Goal: Communication & Community: Ask a question

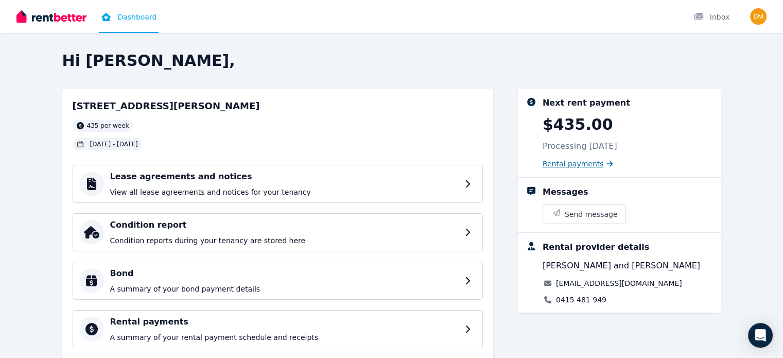
click at [591, 165] on span "Rental payments" at bounding box center [572, 163] width 61 height 10
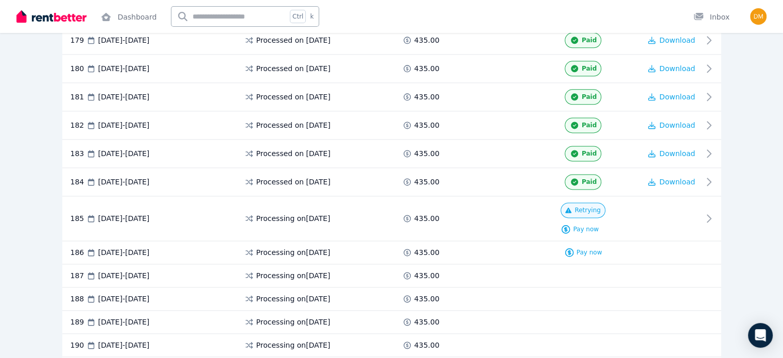
scroll to position [5257, 0]
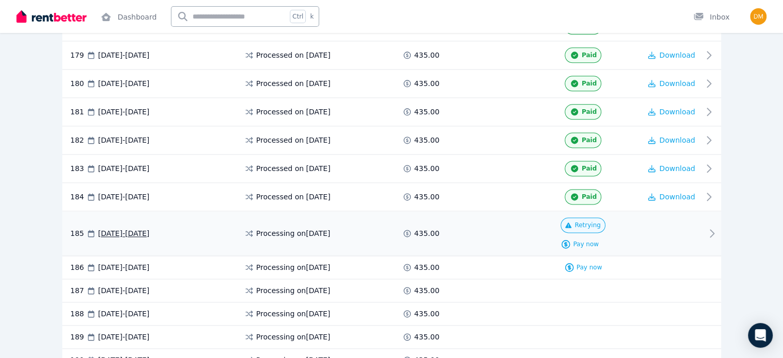
click at [698, 217] on div at bounding box center [672, 233] width 62 height 32
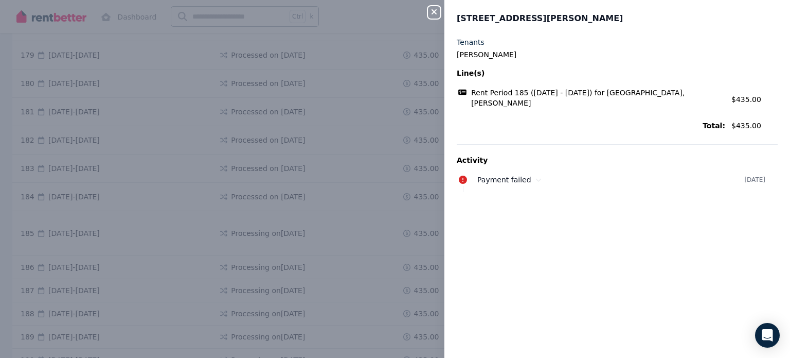
click at [378, 239] on div "Close panel [GEOGRAPHIC_DATA], [PERSON_NAME] Tenants [PERSON_NAME] Line(s) Rent…" at bounding box center [395, 179] width 790 height 358
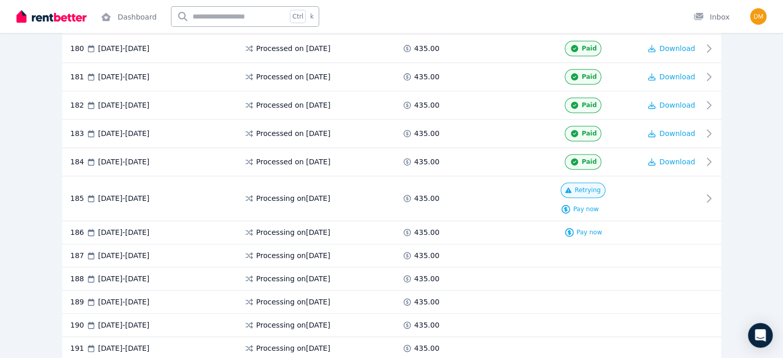
scroll to position [5299, 0]
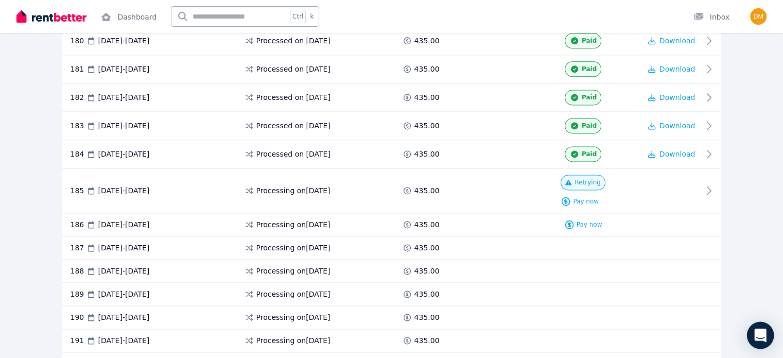
click at [765, 344] on div "Open Intercom Messenger" at bounding box center [760, 335] width 27 height 27
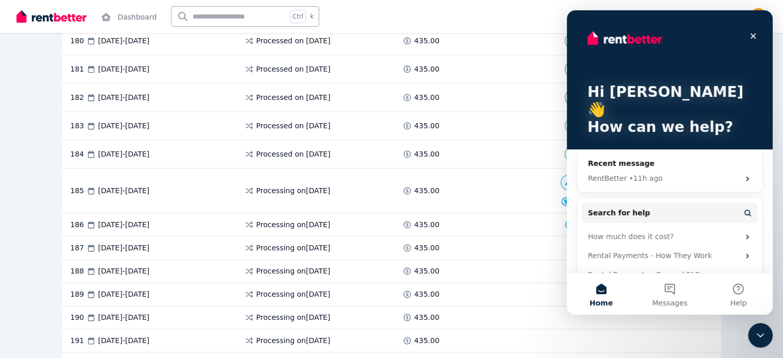
scroll to position [0, 0]
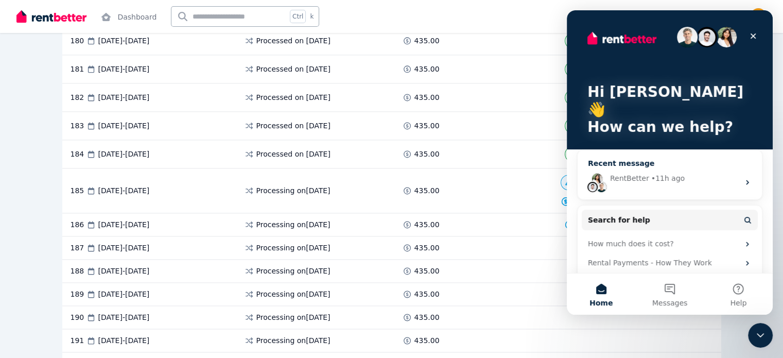
click at [685, 173] on div "RentBetter • 11h ago" at bounding box center [674, 178] width 129 height 11
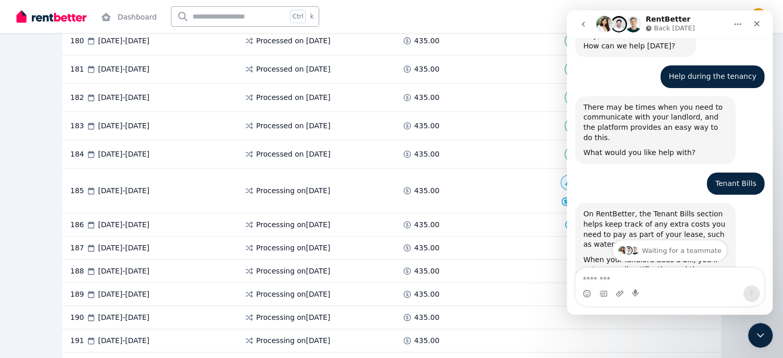
scroll to position [290, 0]
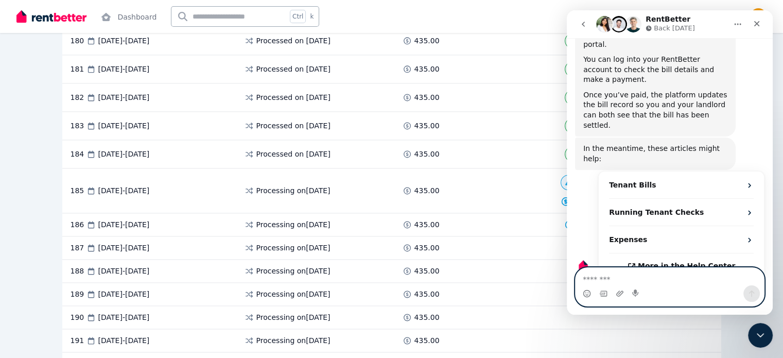
click at [692, 281] on textarea "Message…" at bounding box center [669, 276] width 188 height 17
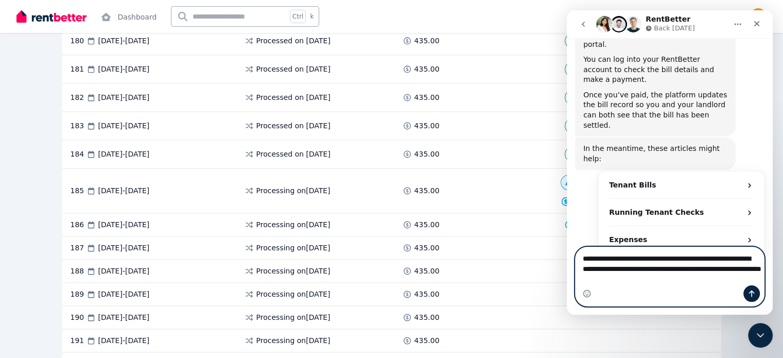
click at [701, 280] on textarea "**********" at bounding box center [669, 266] width 188 height 38
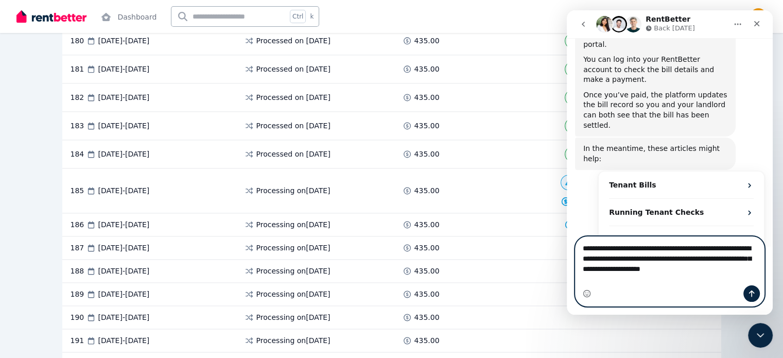
type textarea "**********"
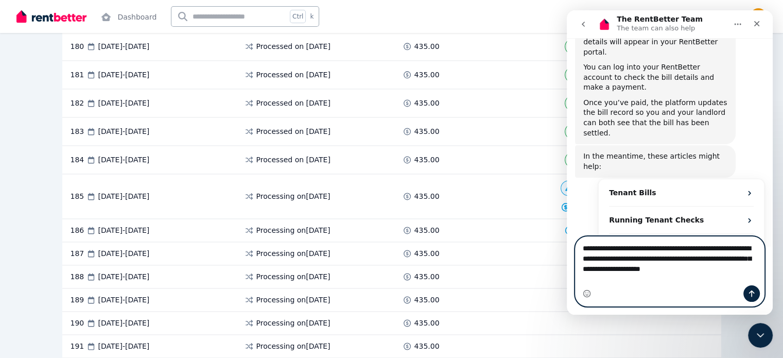
scroll to position [0, 0]
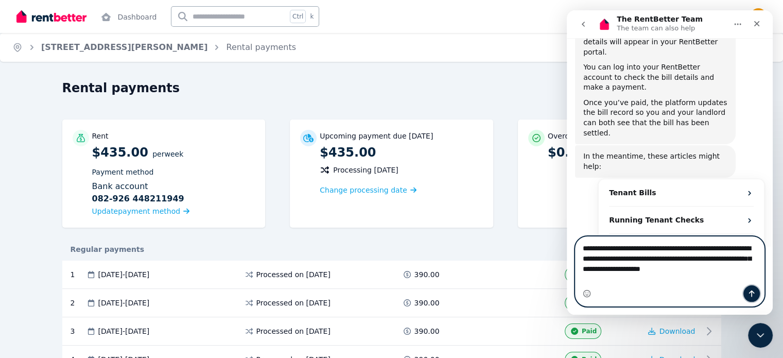
click at [752, 297] on icon "Send a message…" at bounding box center [751, 293] width 8 height 8
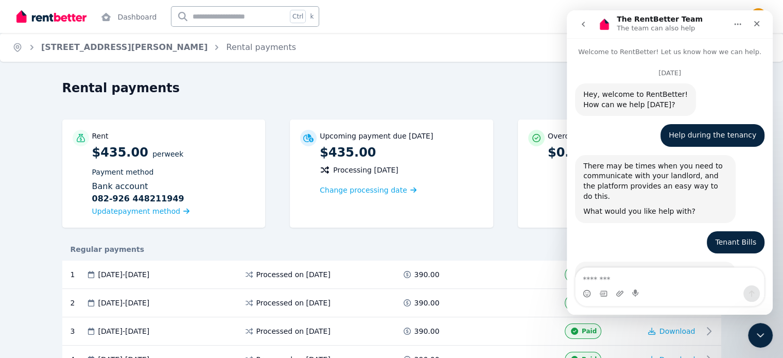
scroll to position [350, 0]
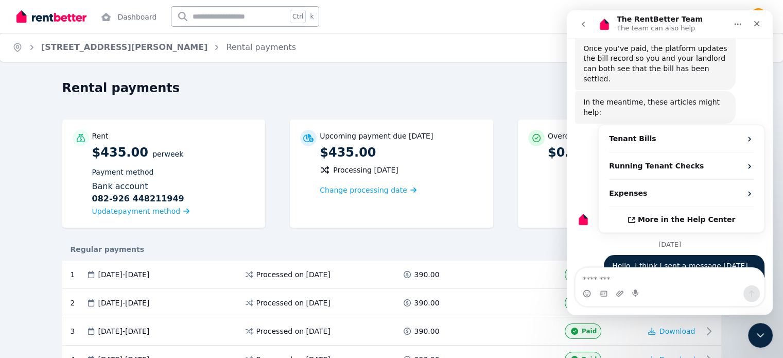
drag, startPoint x: 769, startPoint y: 242, endPoint x: 581, endPoint y: 28, distance: 285.5
drag, startPoint x: 769, startPoint y: 242, endPoint x: 1340, endPoint y: 294, distance: 574.0
